Goal: Transaction & Acquisition: Purchase product/service

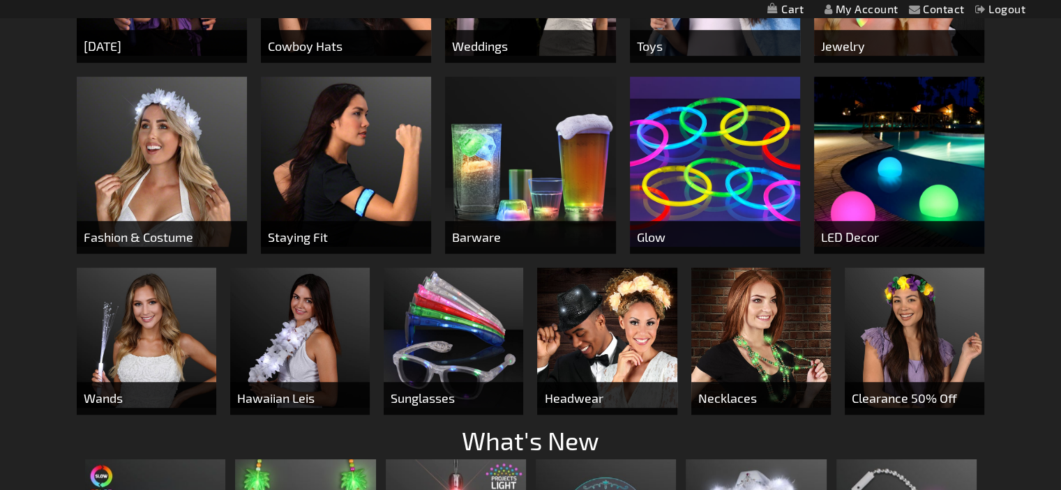
scroll to position [446, 0]
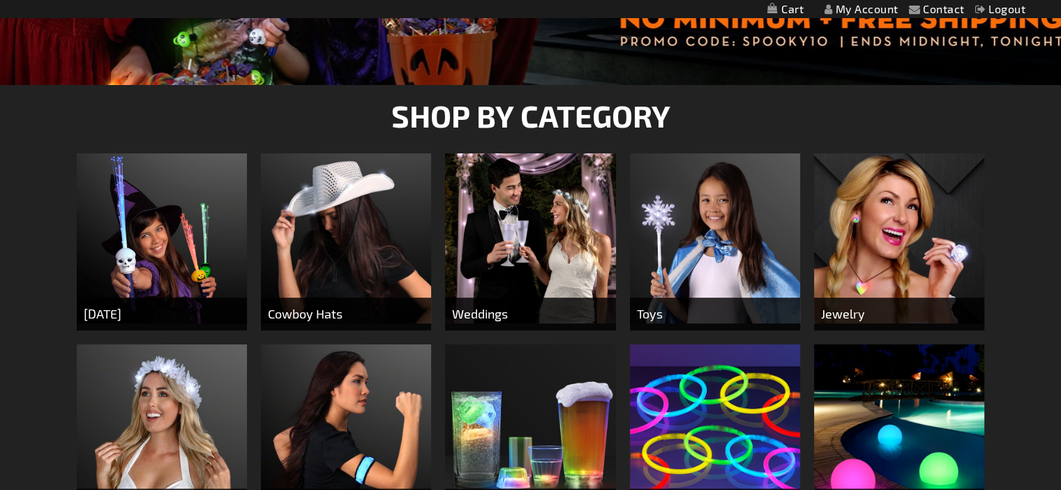
drag, startPoint x: 1069, startPoint y: 25, endPoint x: 1049, endPoint y: 100, distance: 77.3
click at [120, 315] on span "[DATE]" at bounding box center [162, 314] width 170 height 33
click at [116, 273] on img at bounding box center [162, 238] width 170 height 170
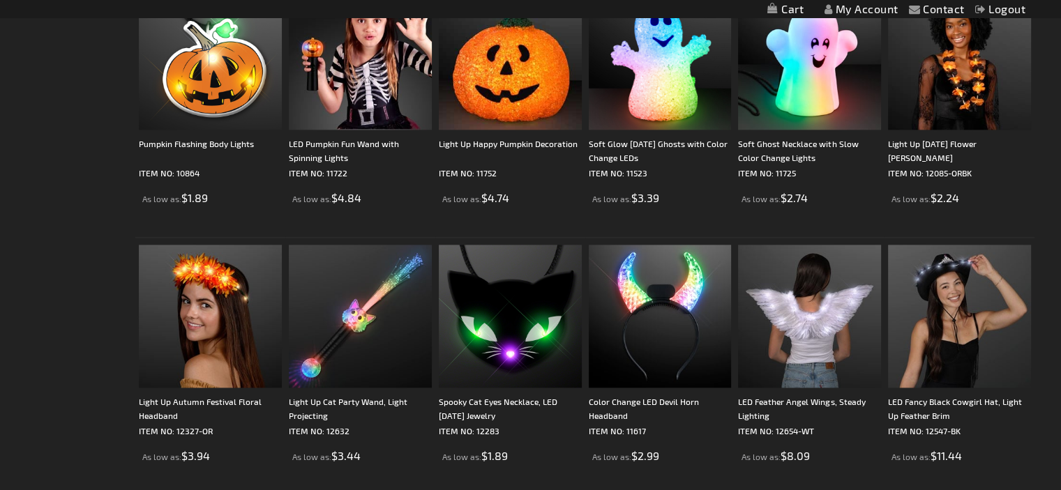
scroll to position [1749, 0]
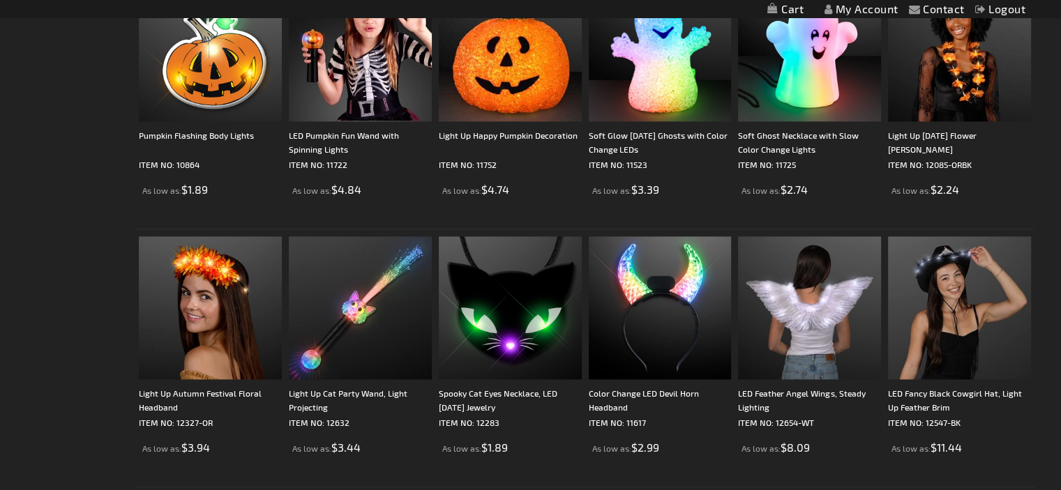
drag, startPoint x: 1071, startPoint y: 39, endPoint x: 1044, endPoint y: 270, distance: 232.5
click at [1044, 270] on html "The store will not work correctly when cookies are disabled. Contact Compare Pr…" at bounding box center [530, 20] width 1061 height 3538
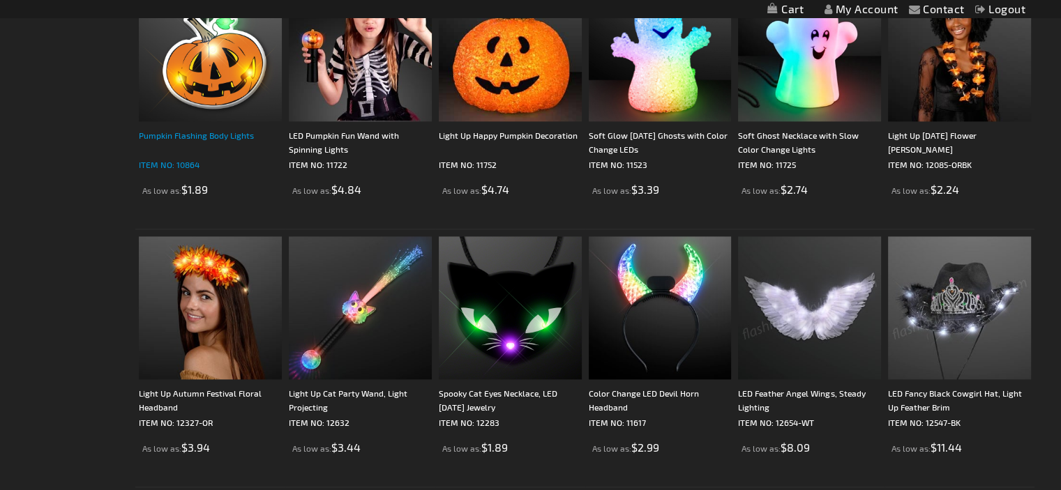
click at [206, 140] on div "Pumpkin Flashing Body Lights" at bounding box center [210, 142] width 143 height 28
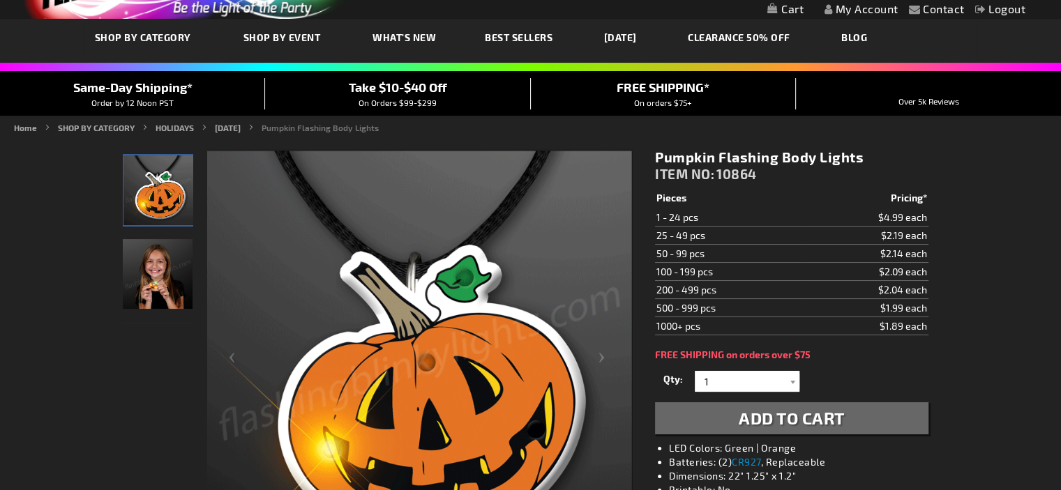
drag, startPoint x: 1066, startPoint y: 80, endPoint x: 1069, endPoint y: 100, distance: 21.1
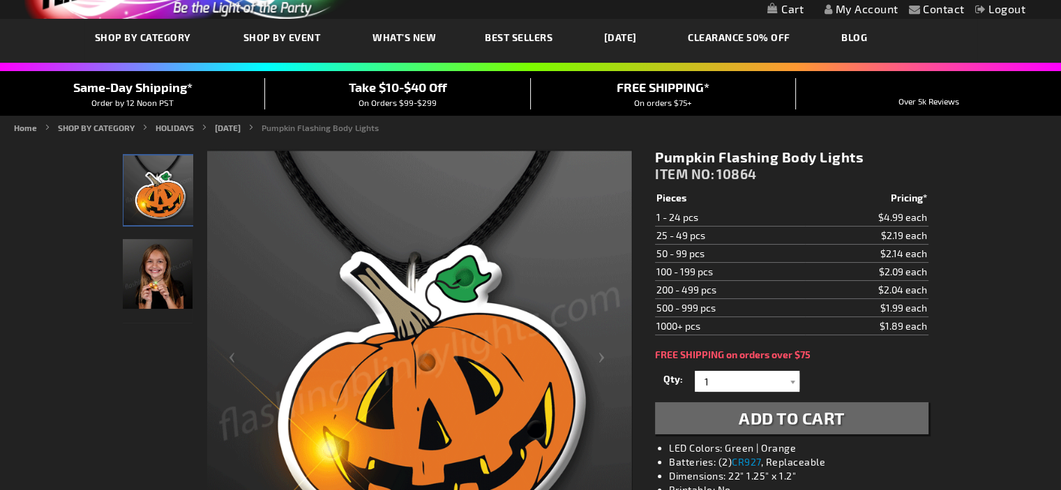
scroll to position [70, 0]
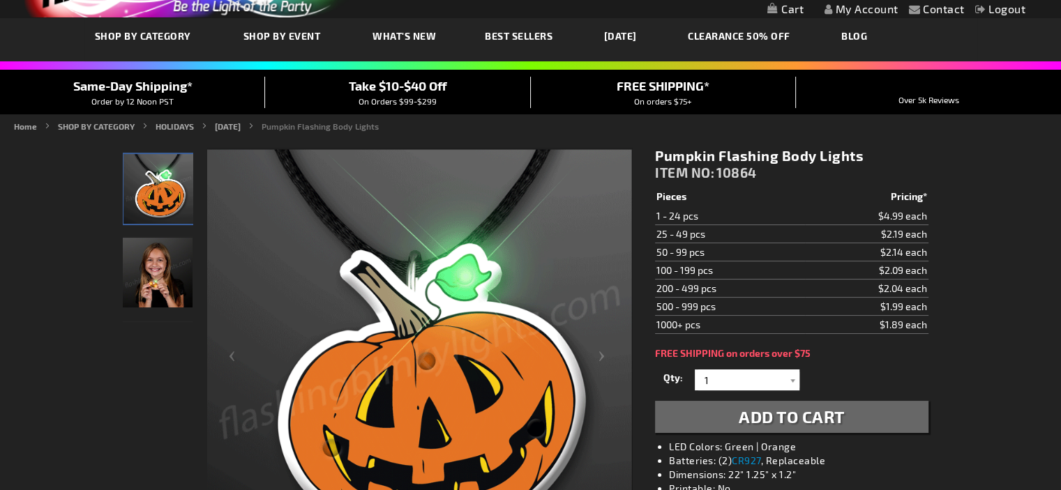
click at [146, 178] on img "Light Up Pumpkin LED Pin Necklace" at bounding box center [158, 189] width 70 height 70
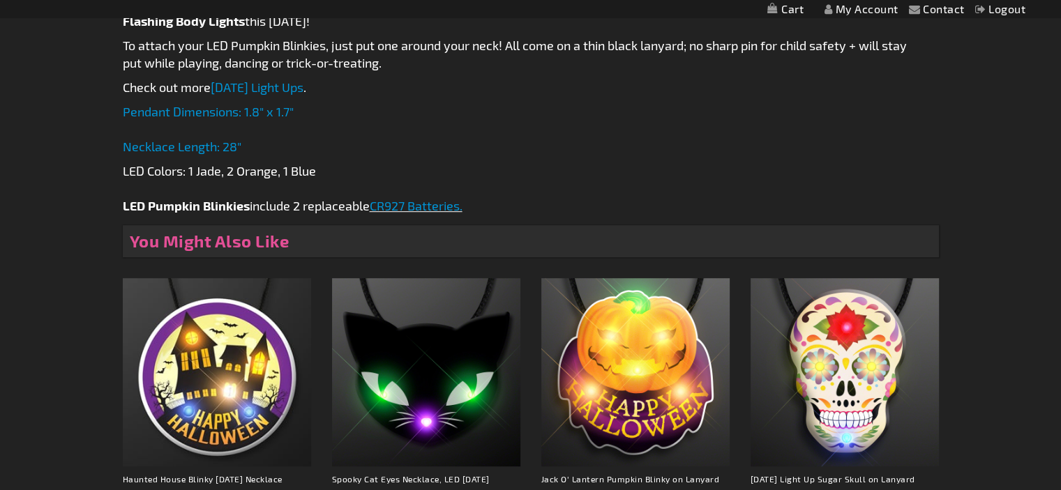
scroll to position [0, 0]
